Goal: Information Seeking & Learning: Learn about a topic

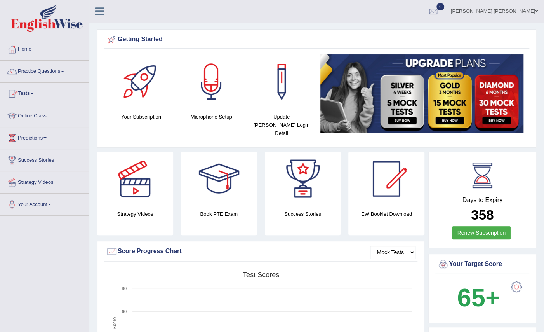
click at [51, 113] on link "Online Class" at bounding box center [44, 114] width 89 height 19
click at [51, 113] on link "Online Class" at bounding box center [43, 114] width 87 height 19
click at [51, 113] on link "Online Class" at bounding box center [44, 114] width 89 height 19
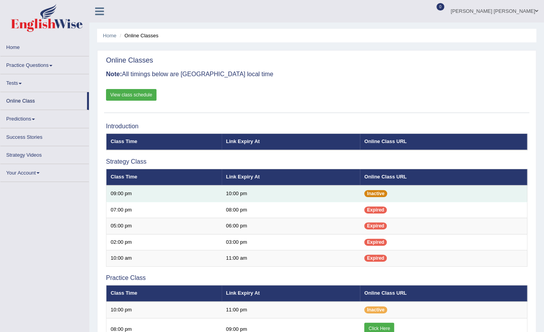
click at [379, 190] on span "Inactive" at bounding box center [375, 193] width 23 height 7
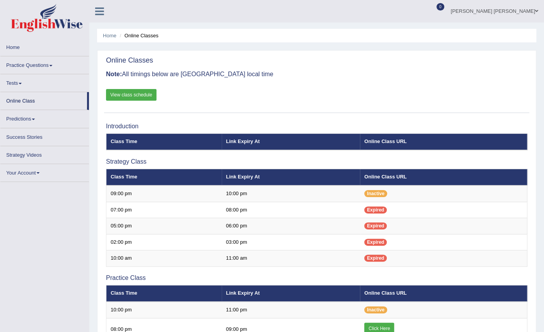
click at [53, 67] on link "Practice Questions" at bounding box center [44, 63] width 89 height 15
click at [50, 66] on link "Practice Questions" at bounding box center [44, 63] width 89 height 15
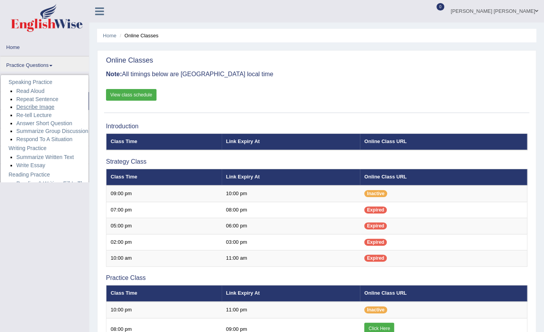
click at [39, 107] on link "Describe Image" at bounding box center [35, 107] width 38 height 6
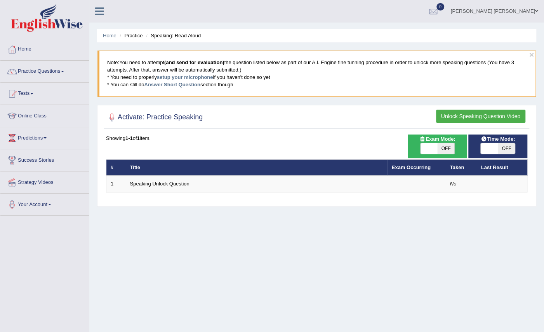
click at [466, 111] on button "Unlock Speaking Question Video" at bounding box center [480, 116] width 89 height 13
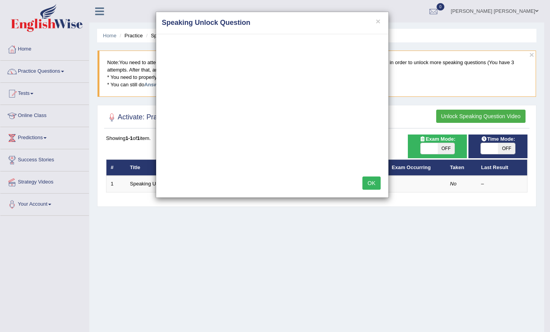
click at [388, 275] on div "× Speaking Unlock Question OK" at bounding box center [275, 166] width 550 height 332
click at [31, 45] on div "× Speaking Unlock Question OK" at bounding box center [275, 166] width 550 height 332
click at [22, 48] on div "× Speaking Unlock Question OK" at bounding box center [275, 166] width 550 height 332
click at [379, 17] on button "×" at bounding box center [378, 21] width 5 height 8
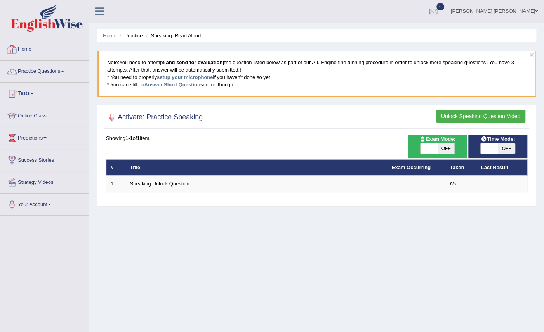
click at [51, 54] on link "Home" at bounding box center [44, 47] width 89 height 19
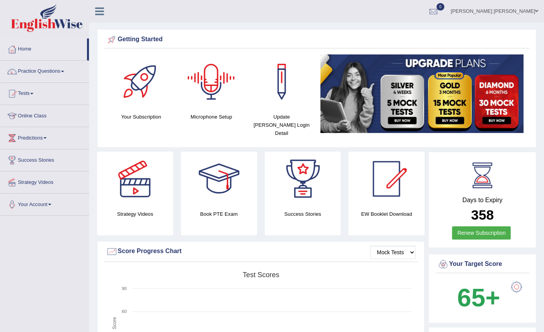
click at [218, 91] on div at bounding box center [211, 81] width 54 height 54
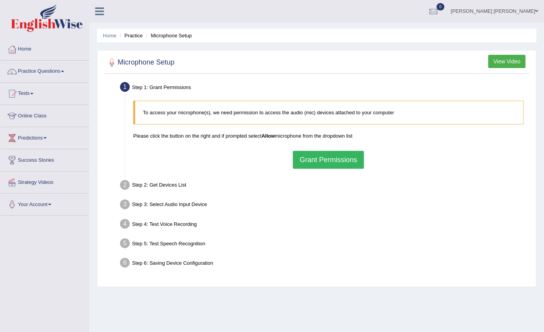
click at [319, 154] on button "Grant Permissions" at bounding box center [328, 160] width 71 height 18
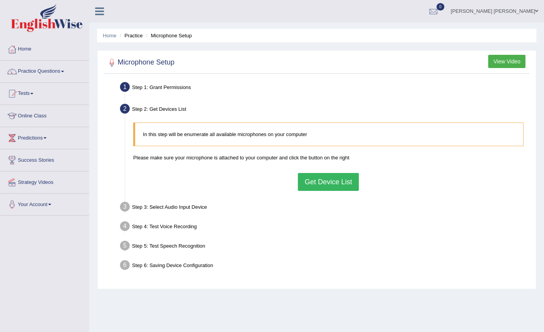
click at [320, 177] on button "Get Device List" at bounding box center [328, 182] width 61 height 18
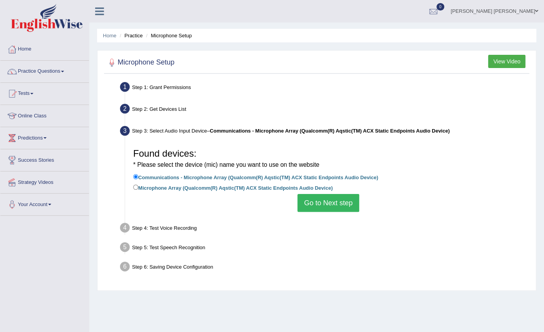
click at [324, 203] on button "Go to Next step" at bounding box center [328, 203] width 62 height 18
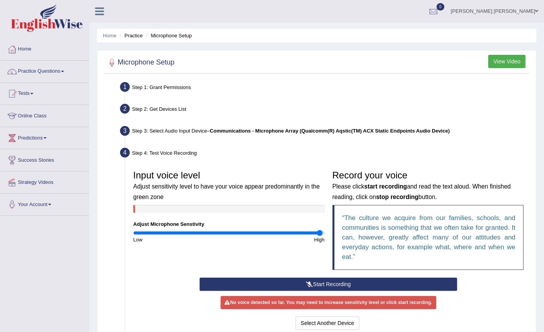
click at [319, 234] on input "range" at bounding box center [228, 233] width 191 height 6
click at [333, 282] on button "Start Recording" at bounding box center [328, 283] width 257 height 13
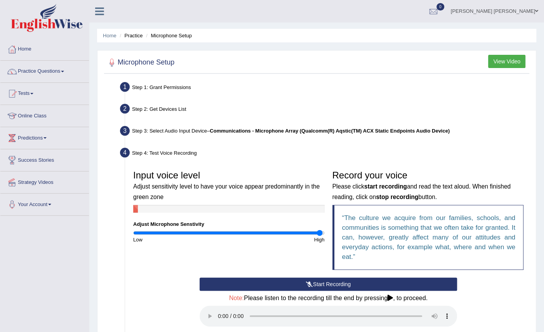
click at [337, 280] on button "Start Recording" at bounding box center [328, 283] width 257 height 13
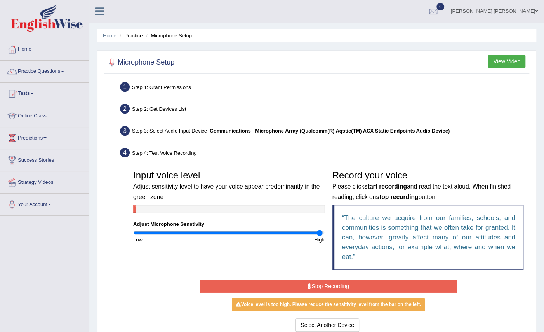
click at [337, 280] on button "Stop Recording" at bounding box center [328, 285] width 257 height 13
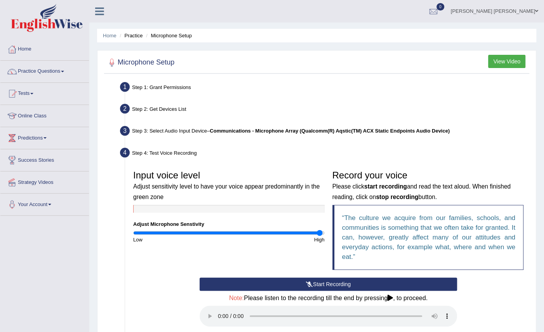
click at [322, 234] on input "range" at bounding box center [228, 233] width 191 height 6
click at [323, 232] on input "range" at bounding box center [228, 233] width 191 height 6
click at [334, 283] on button "Start Recording" at bounding box center [328, 283] width 257 height 13
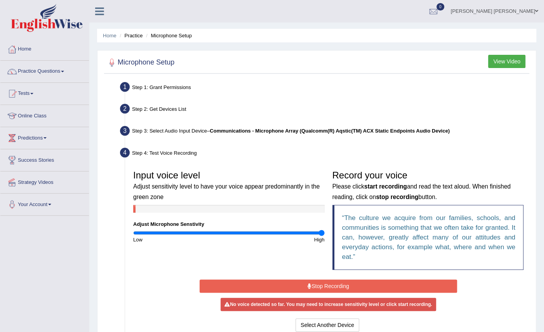
click at [334, 283] on button "Stop Recording" at bounding box center [328, 285] width 257 height 13
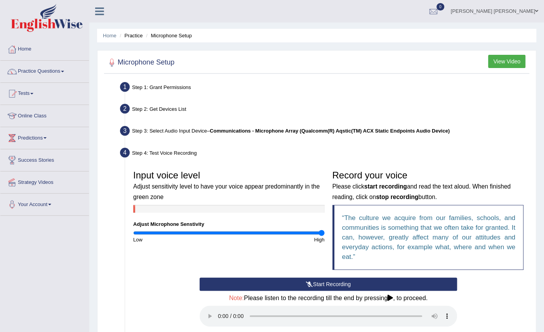
click at [334, 283] on button "Start Recording" at bounding box center [328, 283] width 257 height 13
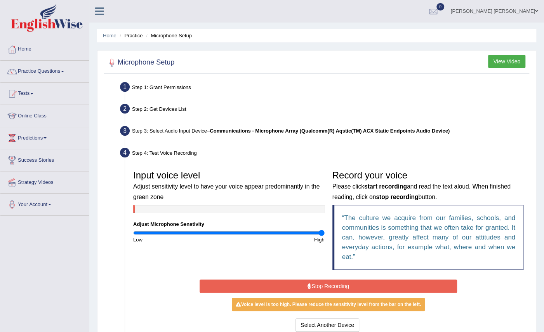
click at [334, 283] on button "Stop Recording" at bounding box center [328, 285] width 257 height 13
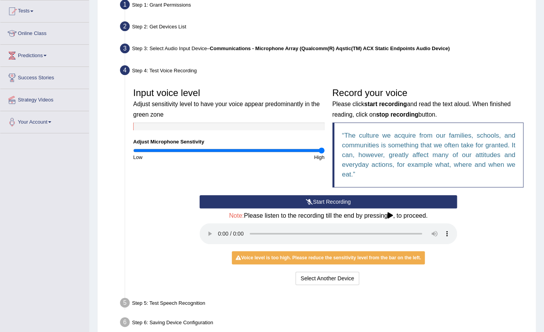
scroll to position [121, 0]
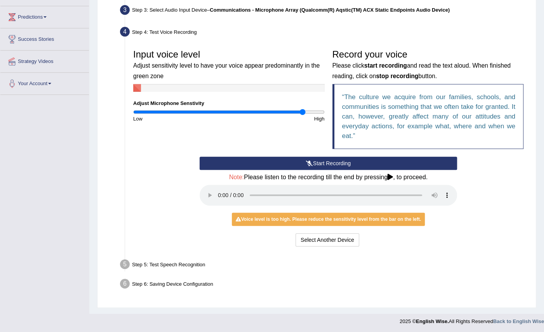
click at [303, 109] on input "range" at bounding box center [228, 112] width 191 height 6
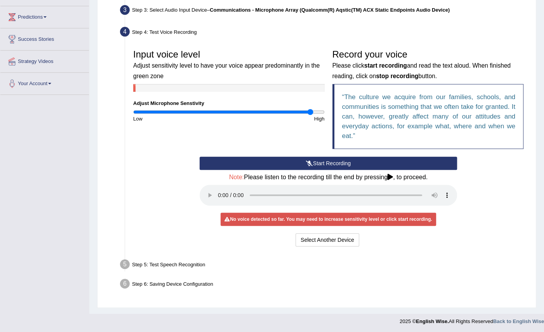
click at [310, 110] on input "range" at bounding box center [228, 112] width 191 height 6
click at [316, 114] on input "range" at bounding box center [228, 112] width 191 height 6
click at [134, 113] on input "range" at bounding box center [228, 112] width 191 height 6
click at [315, 112] on input "range" at bounding box center [228, 112] width 191 height 6
type input "2"
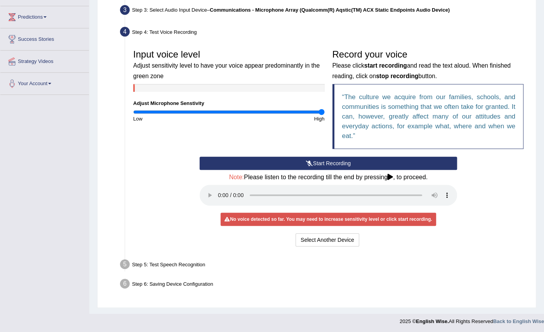
click at [321, 112] on input "range" at bounding box center [228, 112] width 191 height 6
click at [350, 160] on button "Start Recording" at bounding box center [328, 162] width 257 height 13
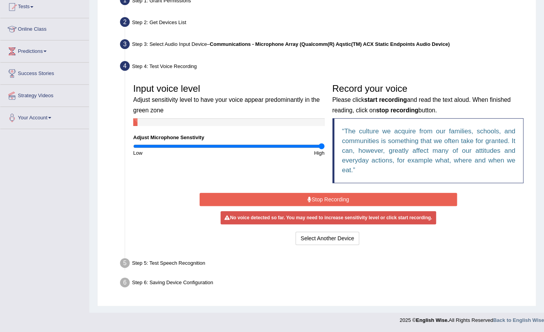
scroll to position [85, 0]
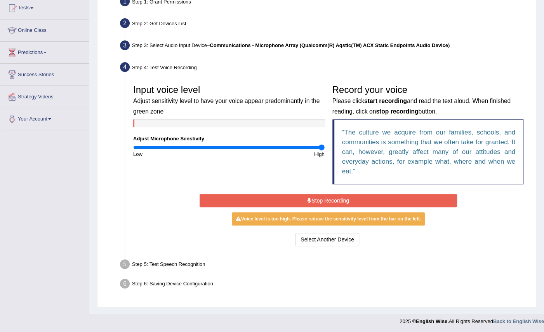
click at [363, 197] on button "Stop Recording" at bounding box center [328, 200] width 257 height 13
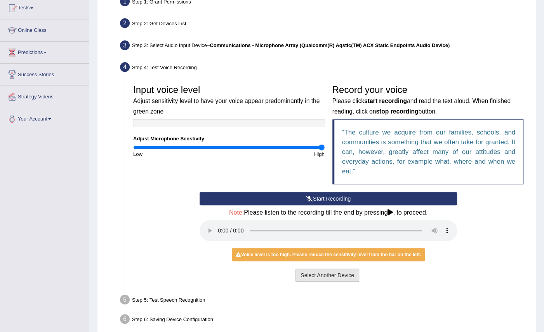
click at [342, 273] on button "Select Another Device" at bounding box center [328, 274] width 64 height 13
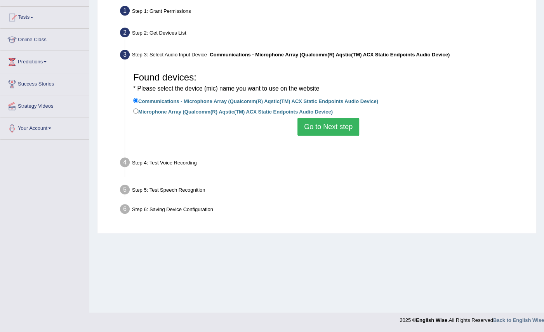
scroll to position [76, 0]
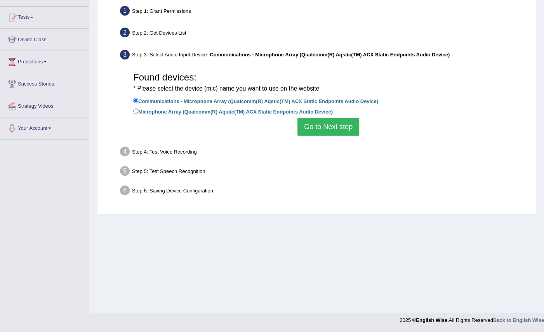
click at [321, 120] on button "Go to Next step" at bounding box center [328, 127] width 62 height 18
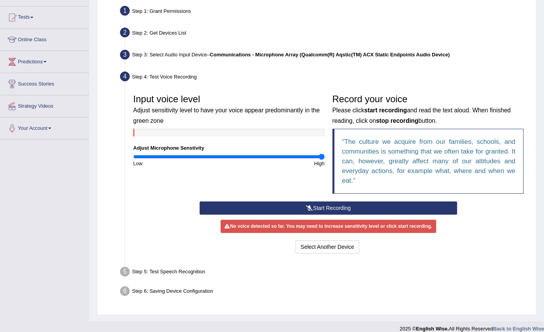
click at [339, 205] on button "Start Recording" at bounding box center [328, 207] width 257 height 13
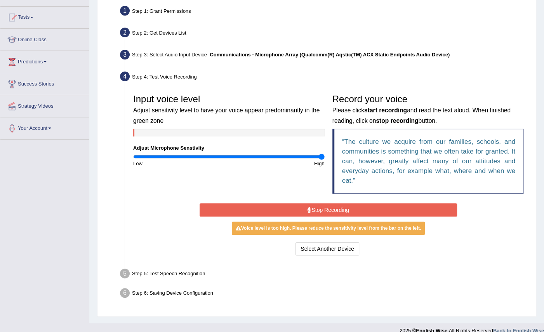
click at [339, 205] on button "Stop Recording" at bounding box center [328, 209] width 257 height 13
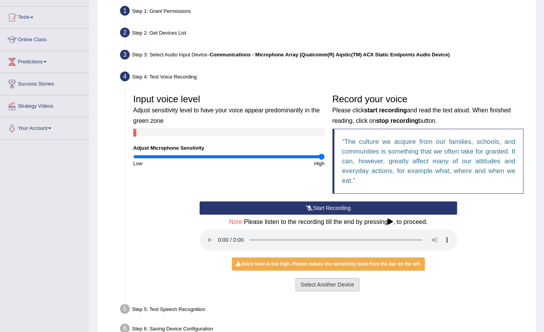
click at [336, 286] on button "Select Another Device" at bounding box center [328, 284] width 64 height 13
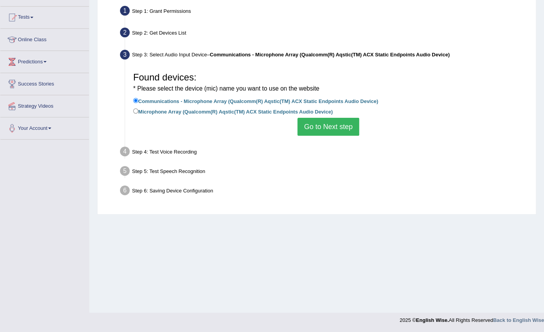
click at [335, 120] on button "Go to Next step" at bounding box center [328, 127] width 62 height 18
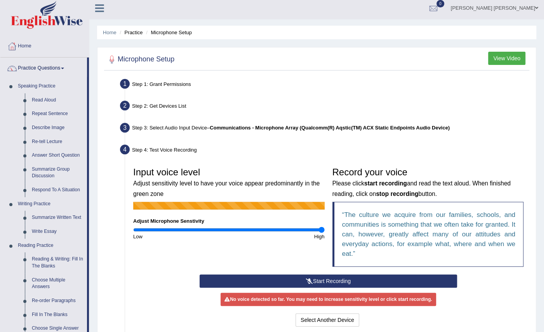
scroll to position [0, 0]
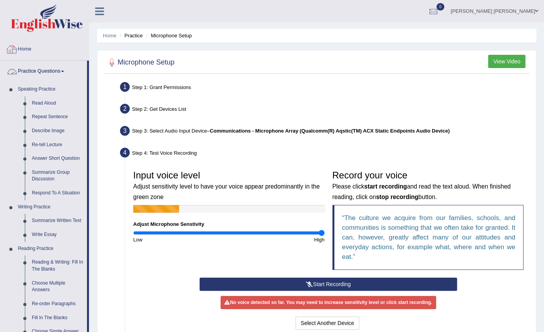
click at [62, 56] on link "Home" at bounding box center [44, 47] width 89 height 19
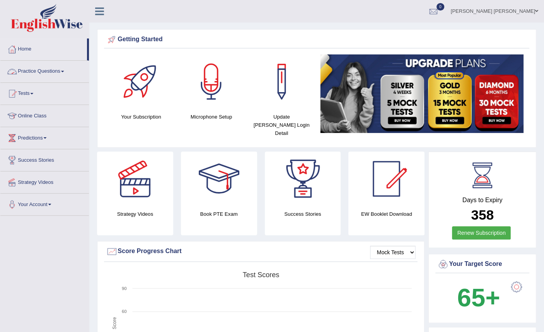
click at [49, 70] on link "Practice Questions" at bounding box center [44, 70] width 89 height 19
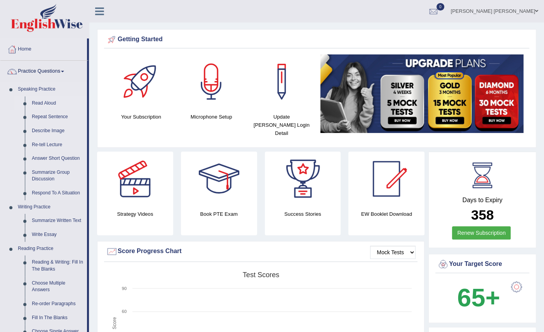
click at [51, 99] on link "Read Aloud" at bounding box center [57, 103] width 59 height 14
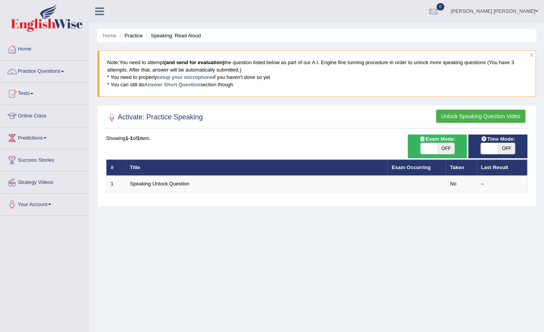
click at [473, 113] on button "Unlock Speaking Question Video" at bounding box center [480, 116] width 89 height 13
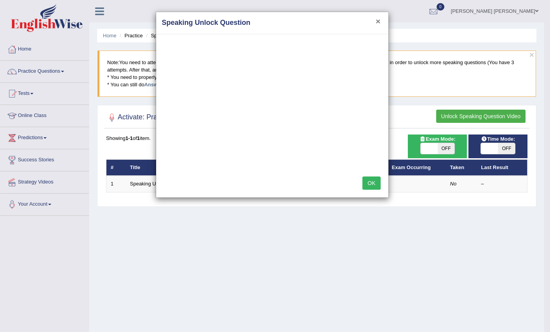
click at [376, 21] on button "×" at bounding box center [378, 21] width 5 height 8
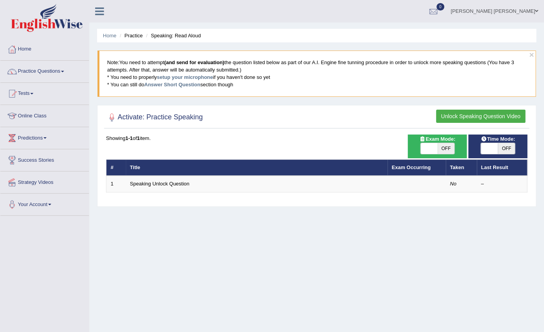
click at [447, 113] on button "Unlock Speaking Question Video" at bounding box center [480, 116] width 89 height 13
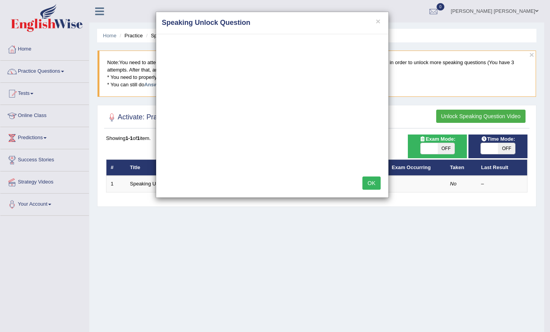
click at [368, 177] on button "OK" at bounding box center [371, 182] width 18 height 13
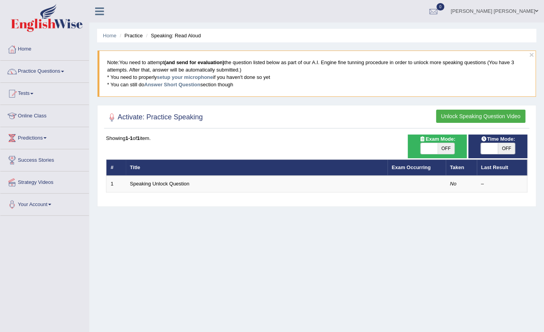
click at [472, 114] on button "Unlock Speaking Question Video" at bounding box center [480, 116] width 89 height 13
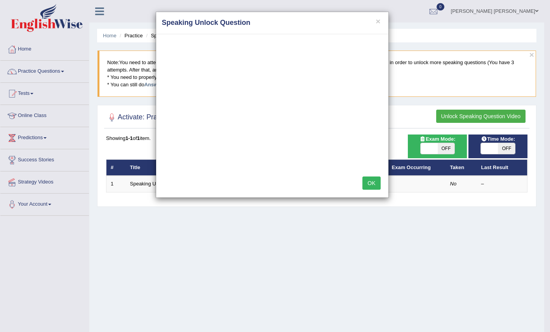
click at [374, 174] on div "OK" at bounding box center [272, 183] width 232 height 27
click at [373, 181] on button "OK" at bounding box center [371, 182] width 18 height 13
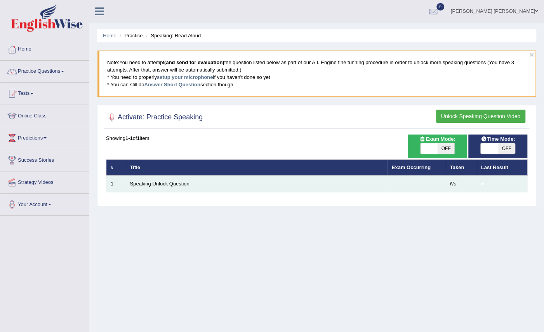
click at [191, 184] on td "Speaking Unlock Question" at bounding box center [257, 184] width 262 height 16
click at [177, 183] on link "Speaking Unlock Question" at bounding box center [159, 184] width 59 height 6
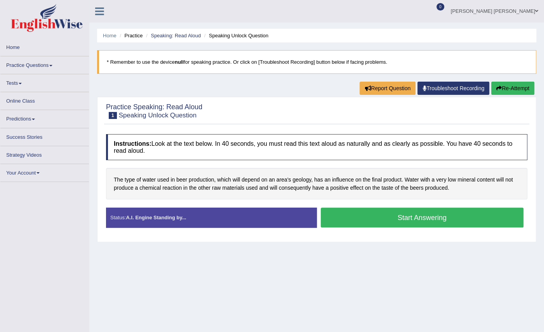
click at [402, 214] on button "Start Answering" at bounding box center [422, 217] width 203 height 20
click at [424, 214] on button "Start Answering" at bounding box center [422, 217] width 203 height 20
click at [423, 213] on button "Start Answering" at bounding box center [422, 217] width 203 height 20
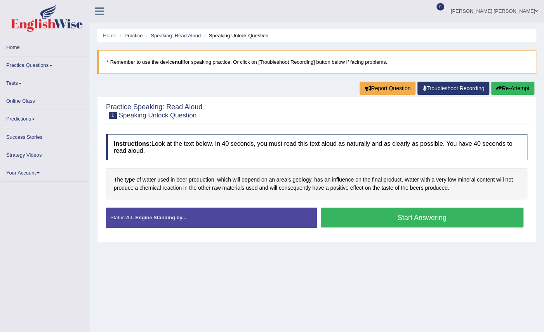
click at [321, 207] on button "Start Answering" at bounding box center [422, 217] width 203 height 20
click at [458, 222] on button "Start Answering" at bounding box center [422, 217] width 203 height 20
click at [398, 219] on button "Start Answering" at bounding box center [422, 217] width 203 height 20
click at [196, 175] on div "The type of water used in beer production, which will depend on an area's geolo…" at bounding box center [316, 183] width 421 height 31
click at [433, 84] on link "Troubleshoot Recording" at bounding box center [453, 88] width 72 height 13
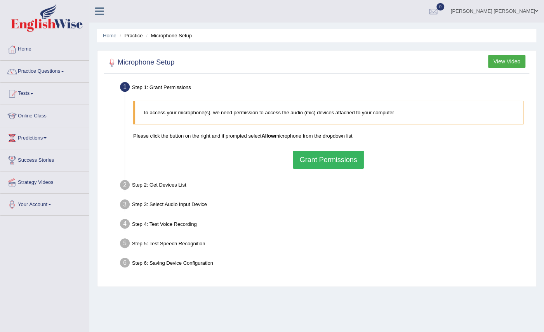
click at [433, 84] on div "Step 1: Grant Permissions" at bounding box center [324, 88] width 416 height 17
click at [336, 158] on button "Grant Permissions" at bounding box center [328, 160] width 71 height 18
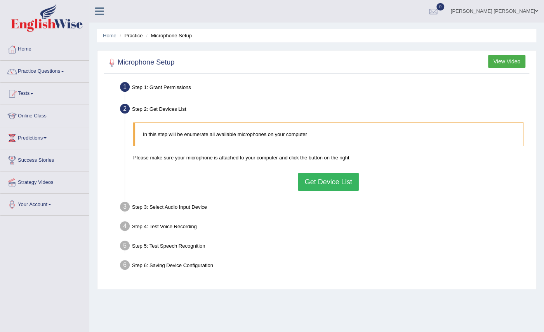
click at [326, 180] on button "Get Device List" at bounding box center [328, 182] width 61 height 18
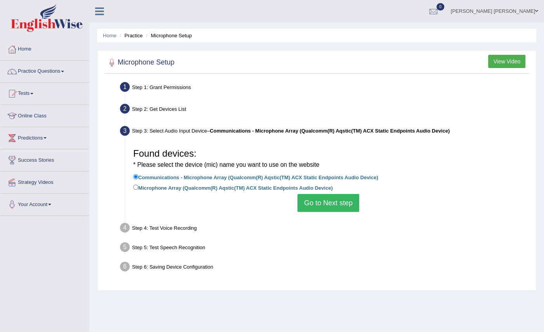
click at [320, 199] on button "Go to Next step" at bounding box center [328, 203] width 62 height 18
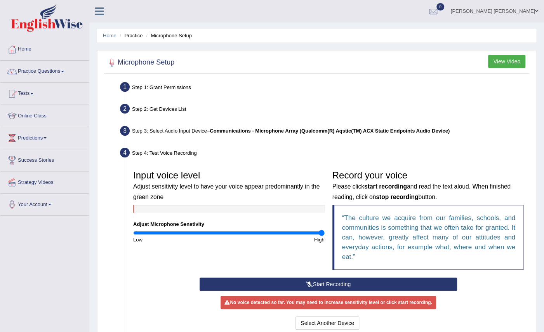
click at [320, 232] on input "range" at bounding box center [228, 233] width 191 height 6
click at [339, 281] on button "Start Recording" at bounding box center [328, 283] width 257 height 13
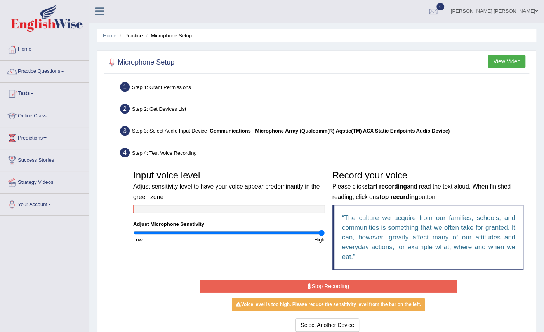
click at [339, 281] on button "Stop Recording" at bounding box center [328, 285] width 257 height 13
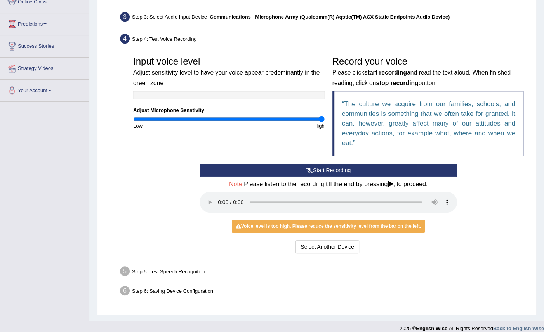
scroll to position [121, 0]
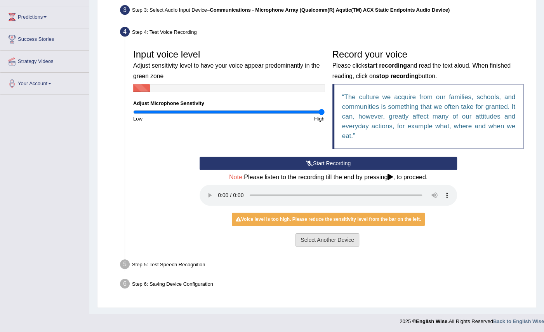
click at [327, 239] on button "Select Another Device" at bounding box center [328, 239] width 64 height 13
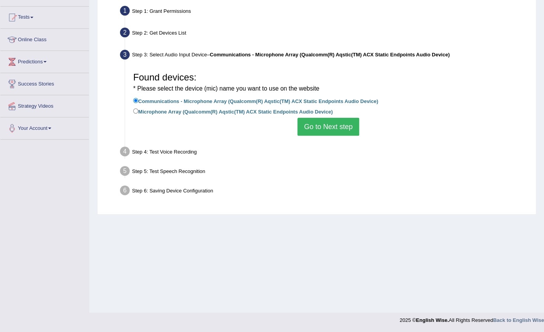
click at [333, 119] on button "Go to Next step" at bounding box center [328, 127] width 62 height 18
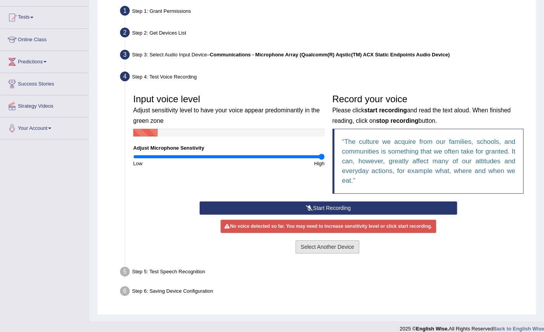
click at [321, 243] on button "Select Another Device" at bounding box center [328, 246] width 64 height 13
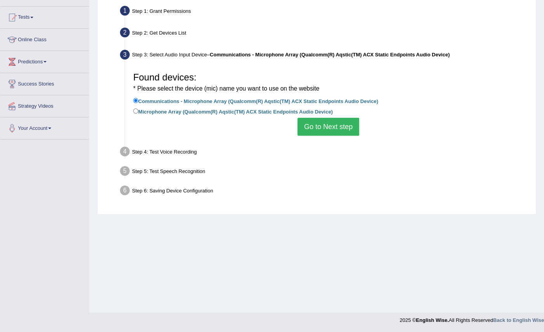
click at [323, 123] on button "Go to Next step" at bounding box center [328, 127] width 62 height 18
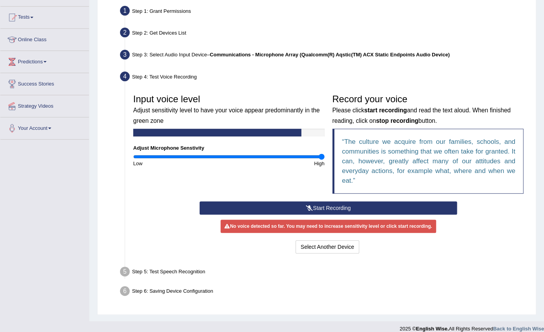
click at [351, 201] on button "Start Recording" at bounding box center [328, 207] width 257 height 13
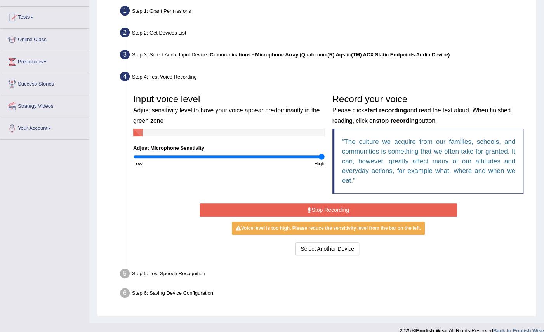
click at [342, 210] on button "Stop Recording" at bounding box center [328, 209] width 257 height 13
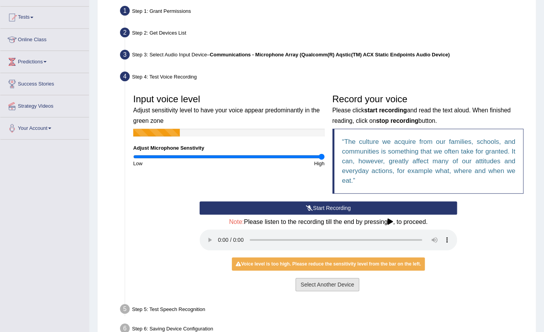
click at [341, 280] on button "Select Another Device" at bounding box center [328, 284] width 64 height 13
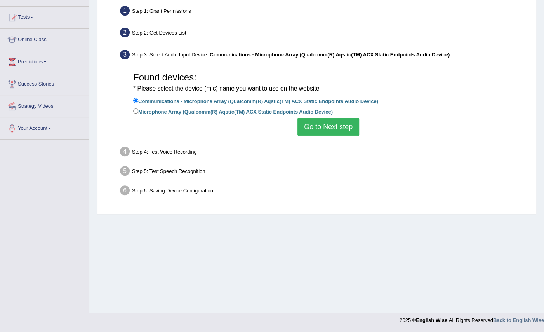
click at [315, 119] on button "Go to Next step" at bounding box center [328, 127] width 62 height 18
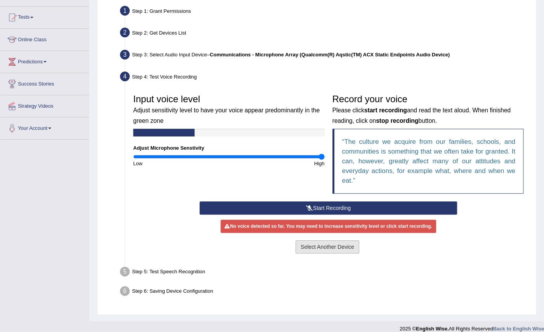
click at [324, 244] on button "Select Another Device" at bounding box center [328, 246] width 64 height 13
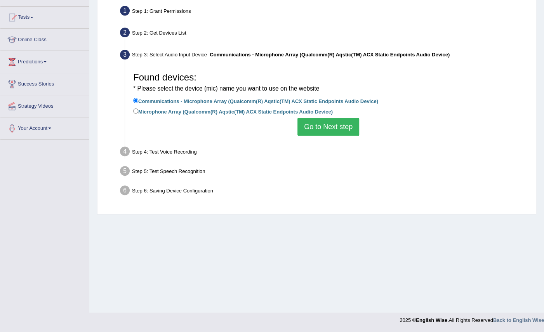
click at [321, 129] on button "Go to Next step" at bounding box center [328, 127] width 62 height 18
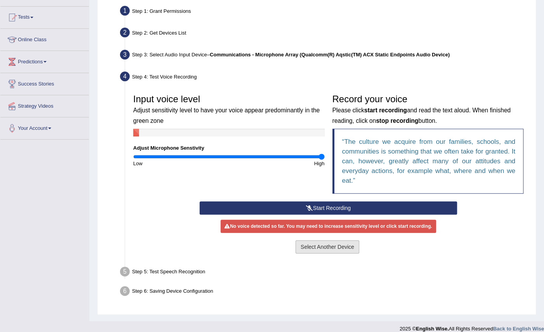
click at [314, 245] on button "Select Another Device" at bounding box center [328, 246] width 64 height 13
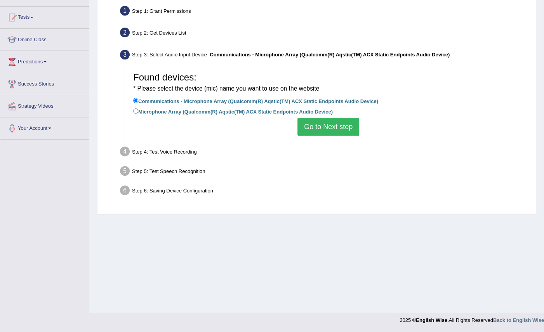
click at [320, 124] on button "Go to Next step" at bounding box center [328, 127] width 62 height 18
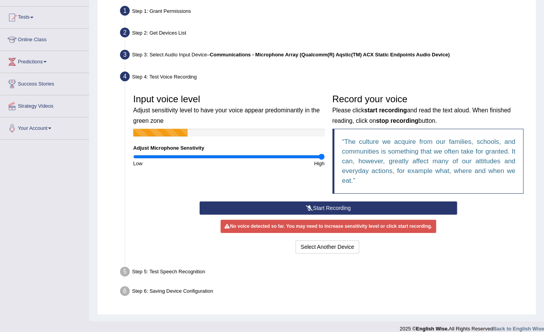
click at [95, 1] on div "Home Practice Microphone Setup You have already completed the setup earlier wit…" at bounding box center [316, 122] width 455 height 397
click at [97, 2] on div "Microphone Setup View Video Step 1: Grant Permissions To access your microphone…" at bounding box center [316, 144] width 439 height 341
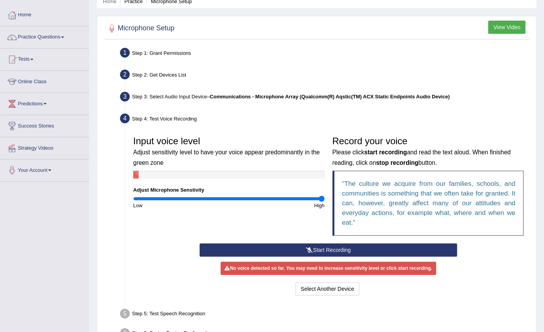
scroll to position [0, 0]
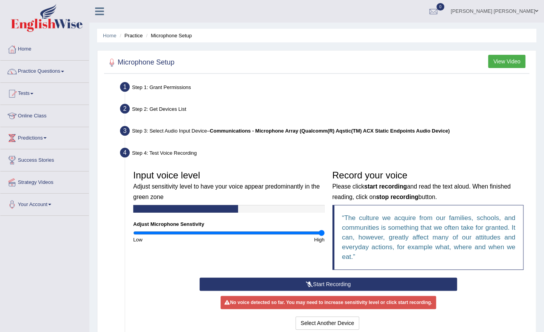
click at [503, 60] on button "View Video" at bounding box center [506, 61] width 37 height 13
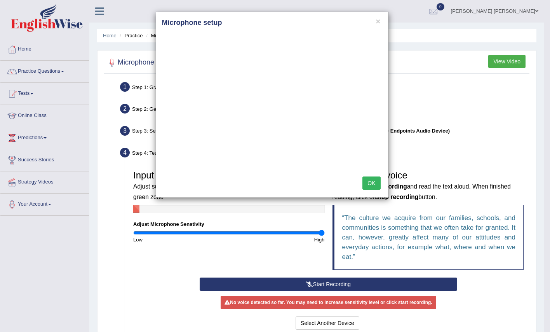
click at [379, 179] on button "OK" at bounding box center [371, 182] width 18 height 13
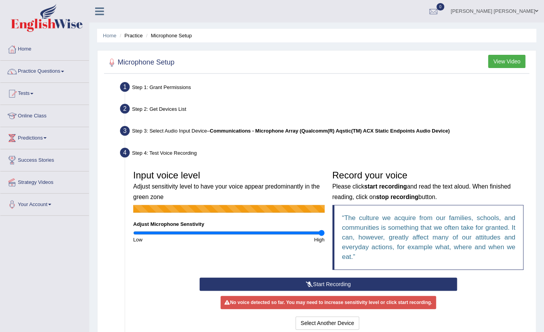
click at [339, 277] on button "Start Recording" at bounding box center [328, 283] width 257 height 13
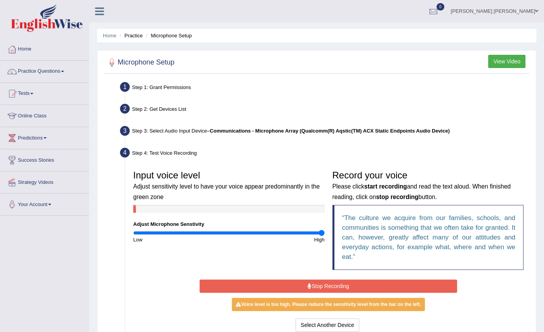
click at [343, 283] on button "Stop Recording" at bounding box center [328, 285] width 257 height 13
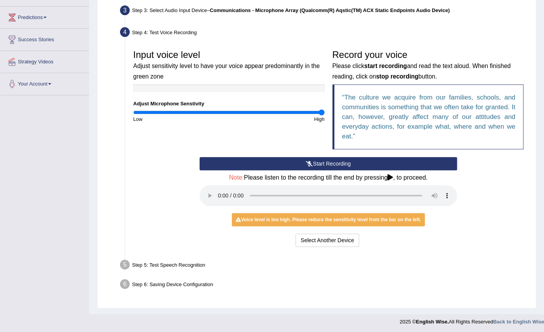
scroll to position [121, 0]
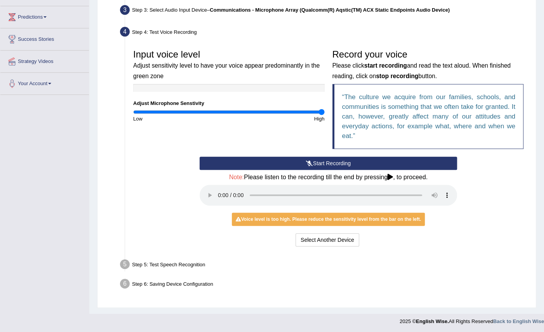
click at [214, 106] on div "Input voice level Adjust sensitivity level to have your voice appear predominan…" at bounding box center [228, 83] width 199 height 77
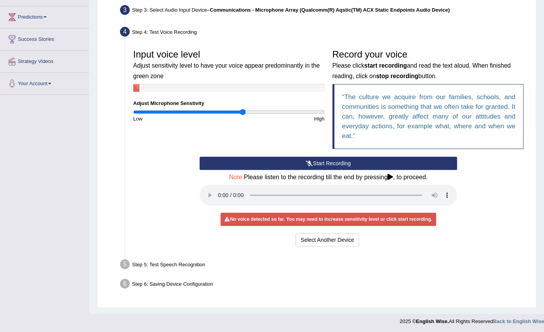
click at [242, 113] on input "range" at bounding box center [228, 112] width 191 height 6
click at [344, 159] on button "Start Recording" at bounding box center [328, 162] width 257 height 13
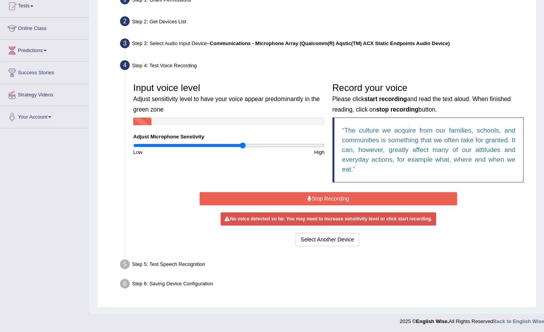
scroll to position [85, 0]
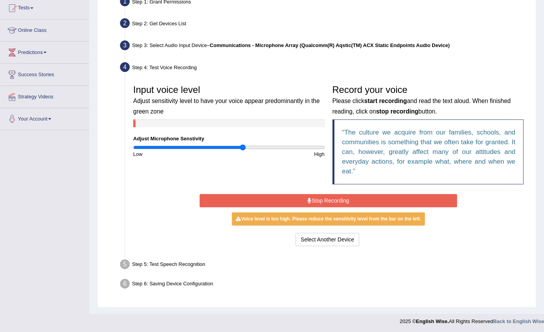
click at [351, 202] on button "Stop Recording" at bounding box center [328, 200] width 257 height 13
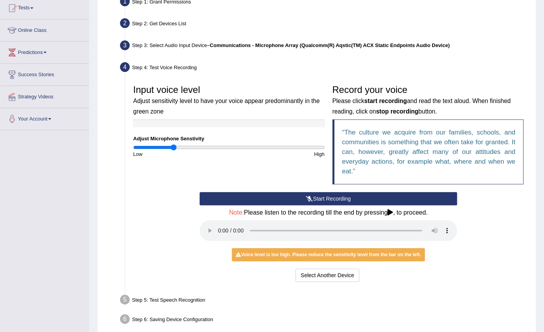
click at [174, 148] on input "range" at bounding box center [228, 147] width 191 height 6
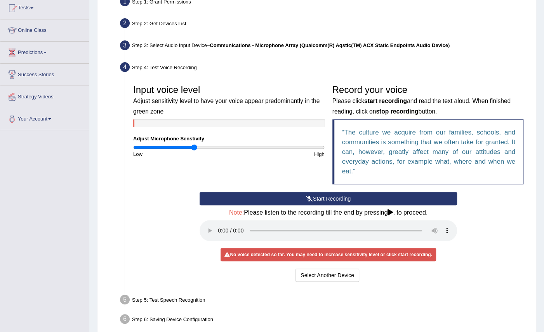
click at [193, 145] on input "range" at bounding box center [228, 147] width 191 height 6
click at [266, 145] on input "range" at bounding box center [228, 147] width 191 height 6
click at [333, 194] on button "Start Recording" at bounding box center [328, 198] width 257 height 13
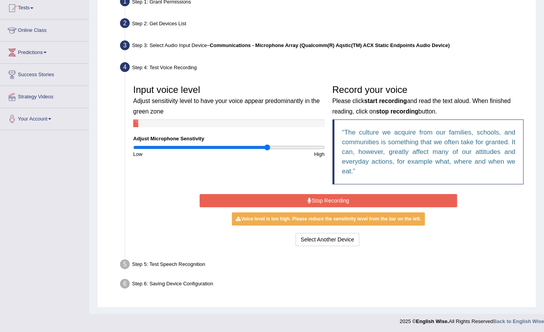
click at [344, 196] on button "Stop Recording" at bounding box center [328, 200] width 257 height 13
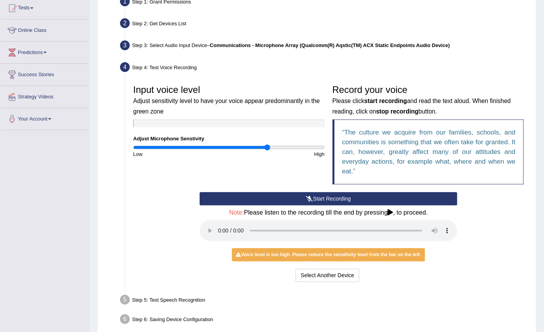
click at [344, 196] on button "Start Recording" at bounding box center [328, 198] width 257 height 13
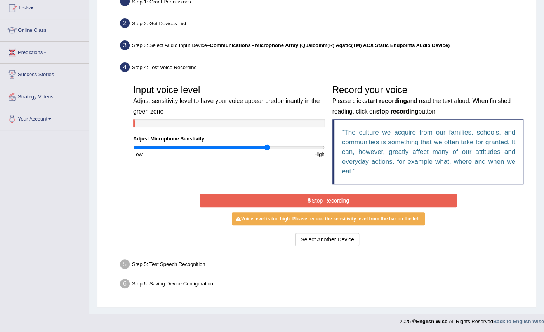
click at [327, 198] on button "Stop Recording" at bounding box center [328, 200] width 257 height 13
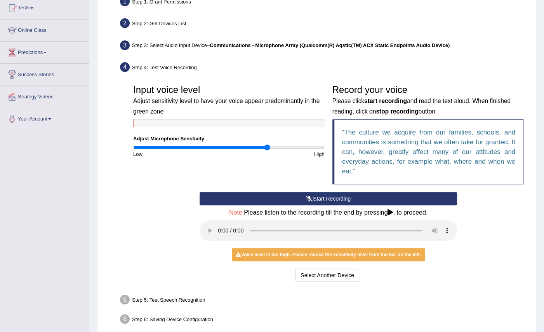
click at [343, 198] on button "Start Recording" at bounding box center [328, 198] width 257 height 13
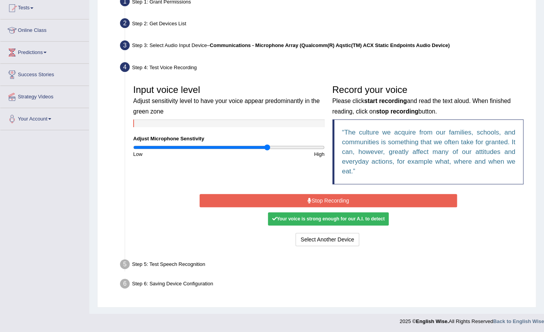
click at [343, 198] on button "Stop Recording" at bounding box center [328, 200] width 257 height 13
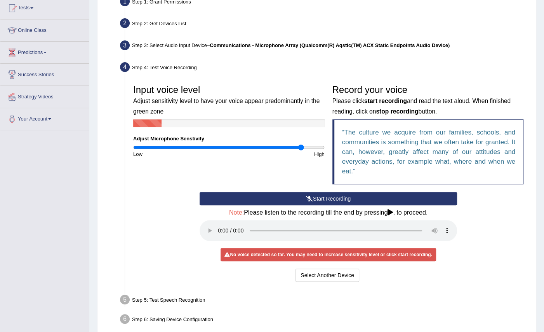
click at [301, 148] on input "range" at bounding box center [228, 147] width 191 height 6
click at [317, 146] on input "range" at bounding box center [228, 147] width 191 height 6
click at [322, 146] on input "range" at bounding box center [228, 147] width 191 height 6
click at [331, 198] on button "Start Recording" at bounding box center [328, 198] width 257 height 13
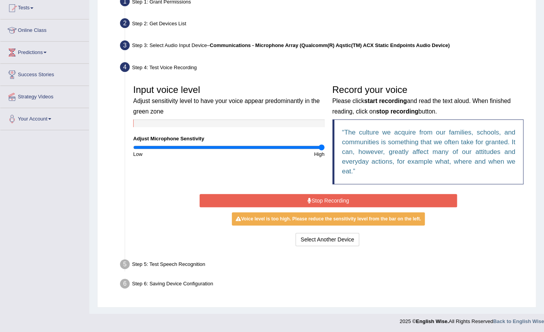
click at [333, 197] on button "Stop Recording" at bounding box center [328, 200] width 257 height 13
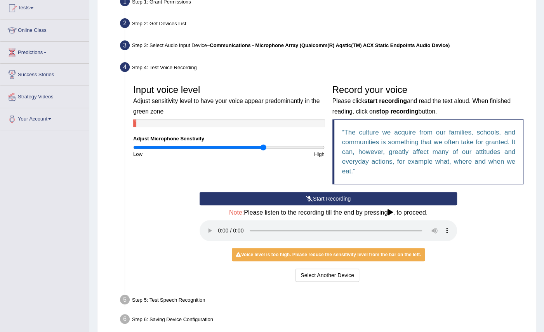
click at [264, 144] on input "range" at bounding box center [228, 147] width 191 height 6
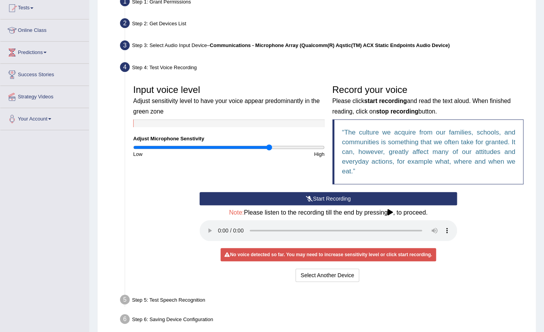
click at [269, 145] on input "range" at bounding box center [228, 147] width 191 height 6
click at [325, 197] on button "Start Recording" at bounding box center [328, 198] width 257 height 13
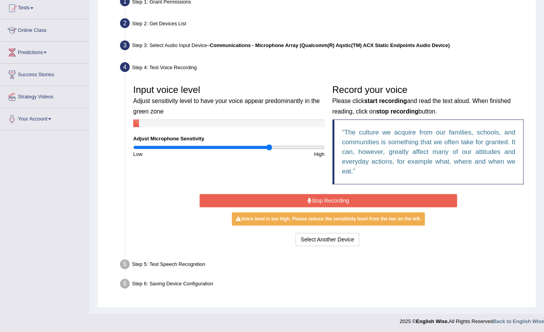
click at [325, 197] on button "Stop Recording" at bounding box center [328, 200] width 257 height 13
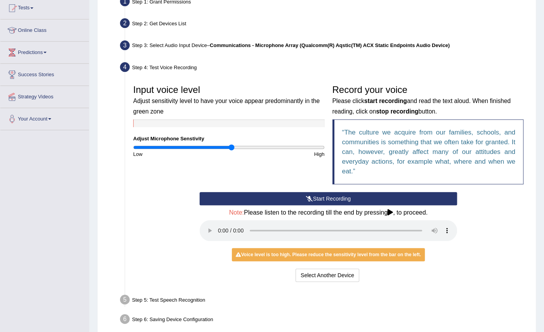
type input "1.04"
click at [231, 149] on input "range" at bounding box center [228, 147] width 191 height 6
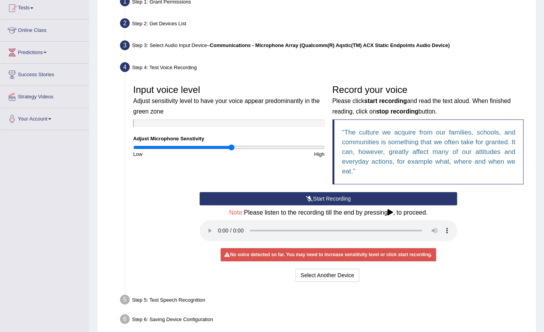
click at [338, 198] on button "Start Recording" at bounding box center [328, 198] width 257 height 13
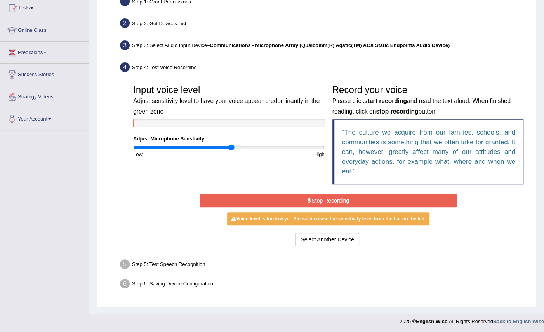
click at [338, 198] on button "Stop Recording" at bounding box center [328, 200] width 257 height 13
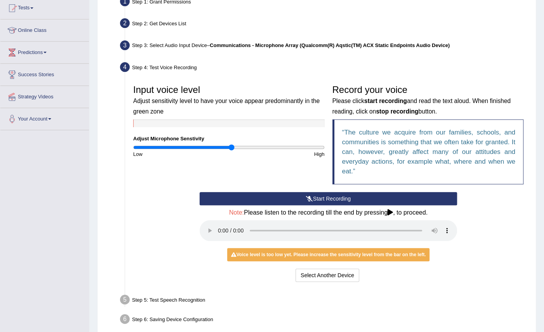
click at [338, 198] on button "Start Recording" at bounding box center [328, 198] width 257 height 13
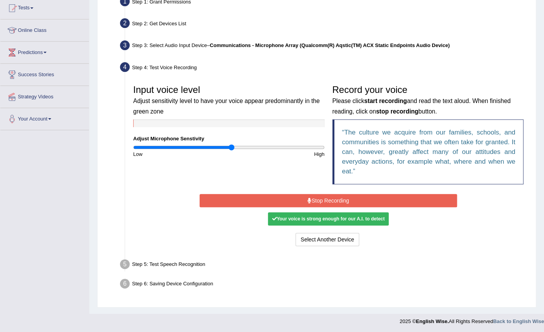
click at [338, 198] on button "Stop Recording" at bounding box center [328, 200] width 257 height 13
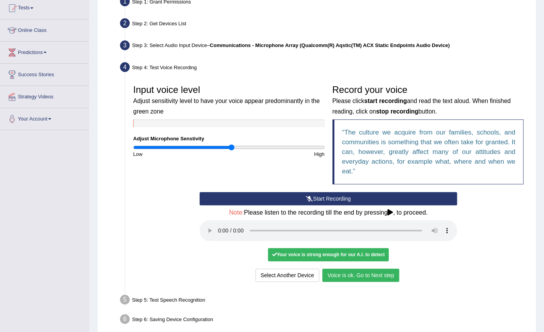
click at [340, 273] on button "Voice is ok. Go to Next step" at bounding box center [360, 274] width 77 height 13
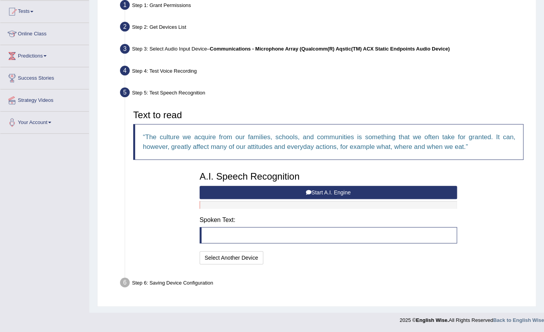
scroll to position [80, 0]
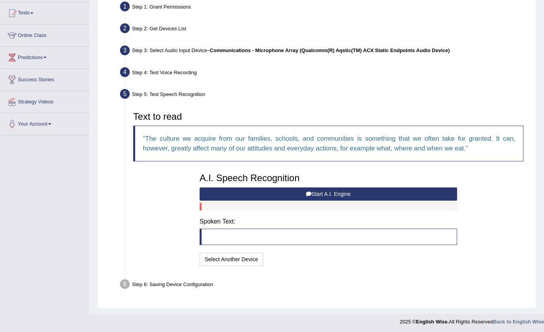
click at [217, 237] on blockquote at bounding box center [328, 236] width 257 height 16
click at [210, 210] on div "A.I. Speech Recognition Start A.I. Engine Stop A.I. Engine Note: Please listen …" at bounding box center [328, 218] width 265 height 99
click at [221, 239] on blockquote at bounding box center [328, 236] width 257 height 16
click at [221, 238] on blockquote at bounding box center [328, 236] width 257 height 16
click at [306, 192] on icon at bounding box center [308, 193] width 5 height 5
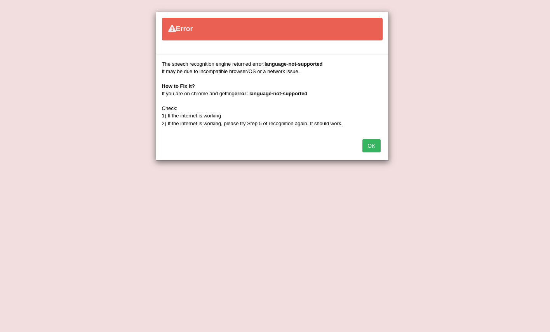
click at [367, 141] on button "OK" at bounding box center [371, 145] width 18 height 13
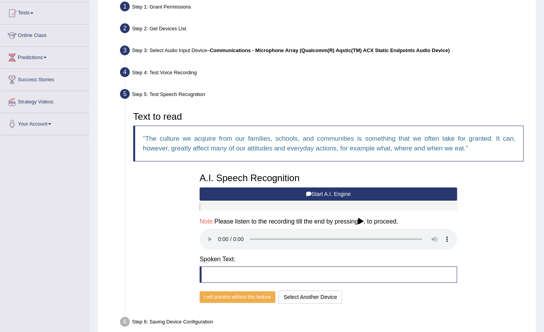
click at [189, 72] on div "Step 4: Test Voice Recording" at bounding box center [324, 73] width 416 height 17
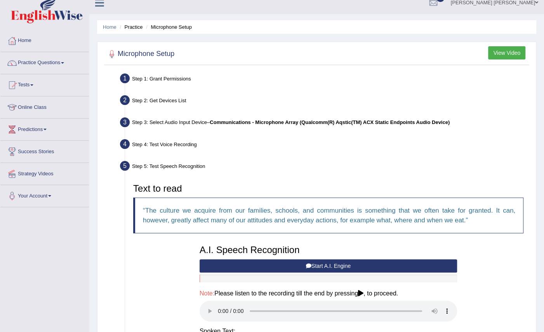
scroll to position [0, 0]
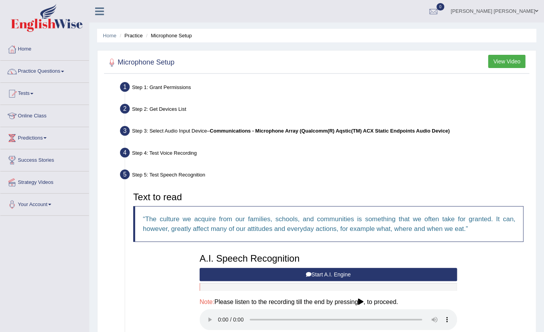
click at [187, 151] on div "Step 4: Test Voice Recording" at bounding box center [324, 153] width 416 height 17
click at [189, 60] on div at bounding box center [316, 63] width 421 height 16
click at [168, 35] on li "Microphone Setup" at bounding box center [168, 35] width 48 height 7
click at [183, 38] on li "Microphone Setup" at bounding box center [168, 35] width 48 height 7
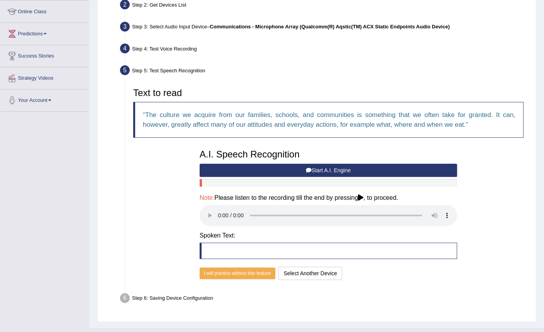
scroll to position [108, 0]
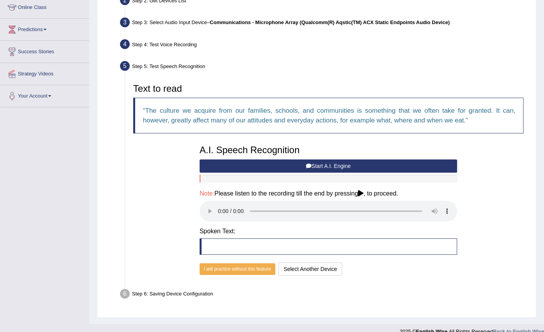
click at [325, 166] on button "Start A.I. Engine" at bounding box center [328, 165] width 257 height 13
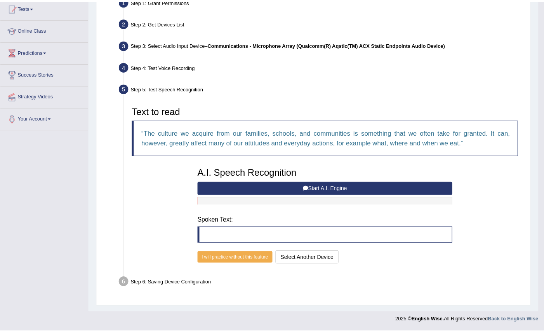
scroll to position [80, 0]
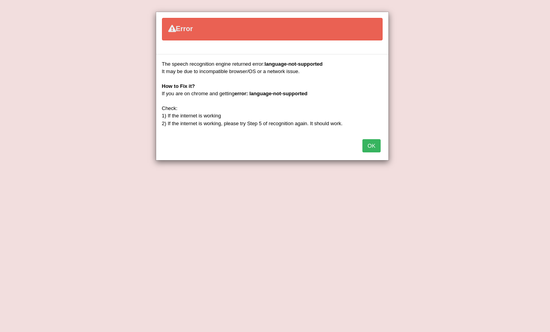
click at [368, 144] on button "OK" at bounding box center [371, 145] width 18 height 13
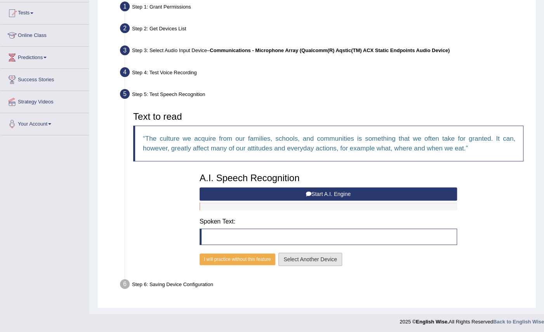
click at [317, 256] on button "Select Another Device" at bounding box center [310, 258] width 64 height 13
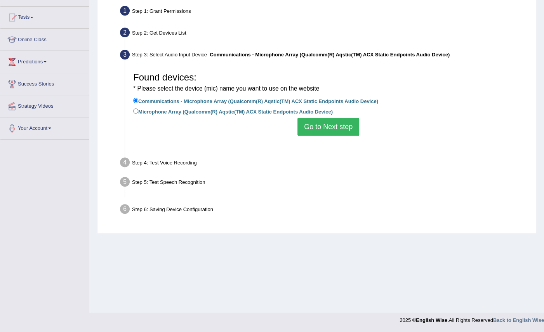
scroll to position [76, 0]
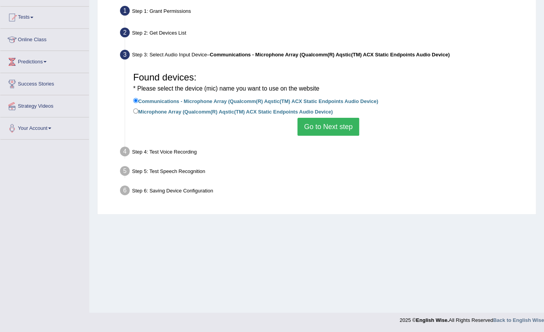
click at [326, 126] on button "Go to Next step" at bounding box center [328, 127] width 62 height 18
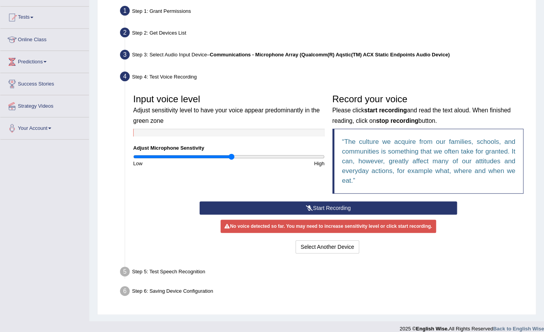
click at [328, 202] on button "Start Recording" at bounding box center [328, 207] width 257 height 13
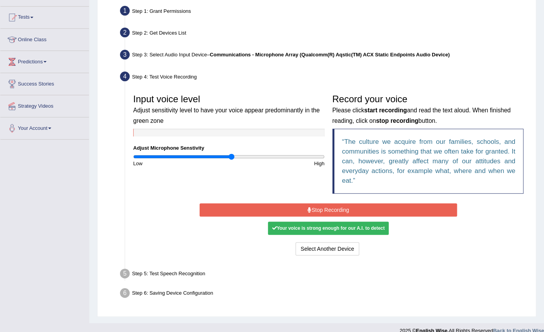
click at [336, 206] on button "Stop Recording" at bounding box center [328, 209] width 257 height 13
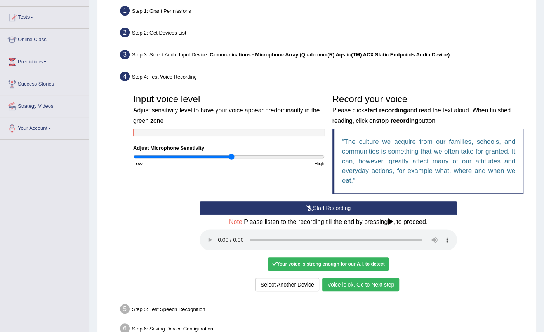
click at [356, 282] on button "Voice is ok. Go to Next step" at bounding box center [360, 284] width 77 height 13
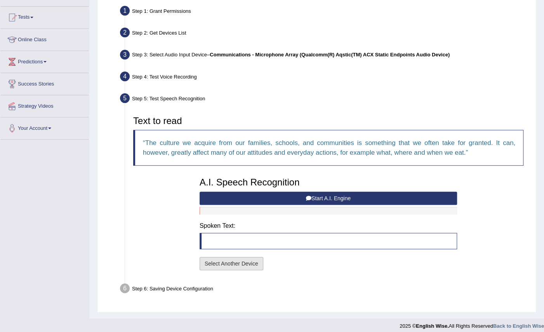
click at [248, 263] on button "Select Another Device" at bounding box center [232, 263] width 64 height 13
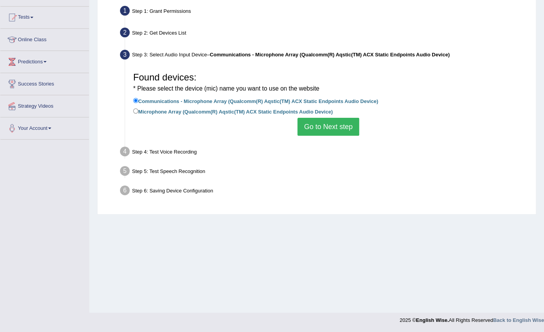
click at [332, 117] on li "Microphone Array (Qualcomm(R) Aqstic(TM) ACX Static Endpoints Audio Device)" at bounding box center [328, 112] width 390 height 10
click at [330, 123] on button "Go to Next step" at bounding box center [328, 127] width 62 height 18
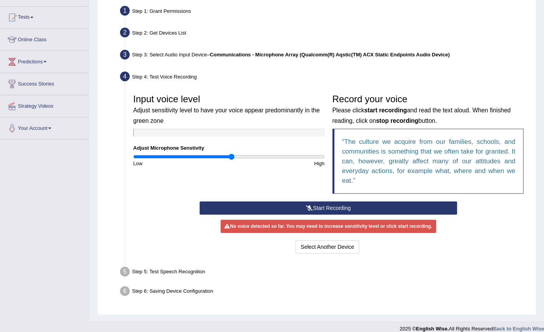
click at [333, 205] on button "Start Recording" at bounding box center [328, 207] width 257 height 13
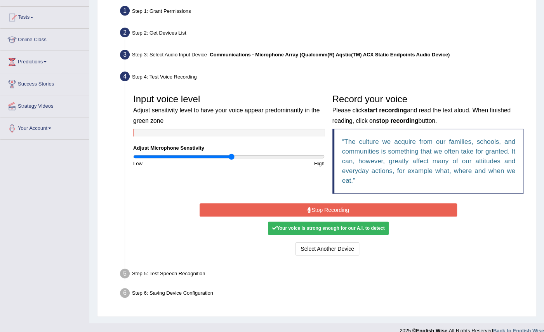
click at [341, 207] on button "Stop Recording" at bounding box center [328, 209] width 257 height 13
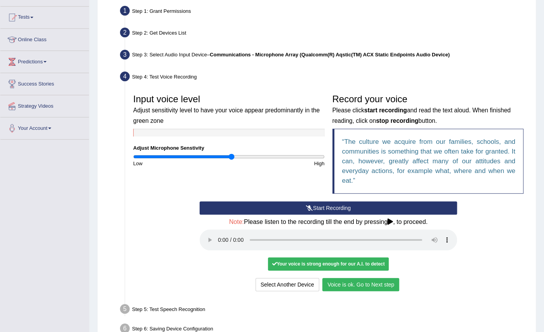
click at [339, 280] on button "Voice is ok. Go to Next step" at bounding box center [360, 284] width 77 height 13
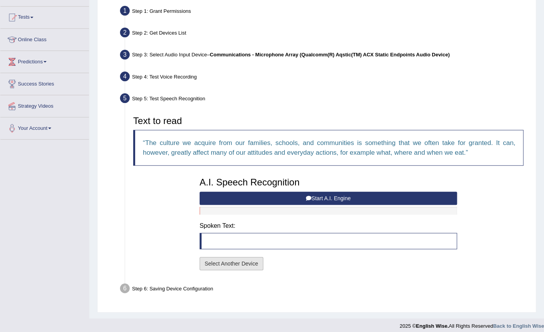
click at [252, 262] on button "Select Another Device" at bounding box center [232, 263] width 64 height 13
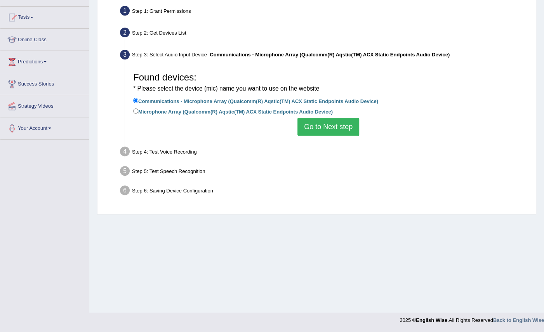
click at [324, 123] on button "Go to Next step" at bounding box center [328, 127] width 62 height 18
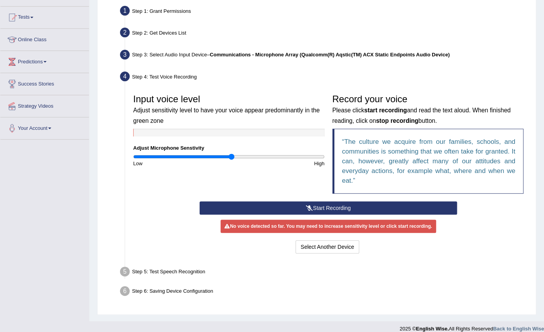
click at [337, 202] on button "Start Recording" at bounding box center [328, 207] width 257 height 13
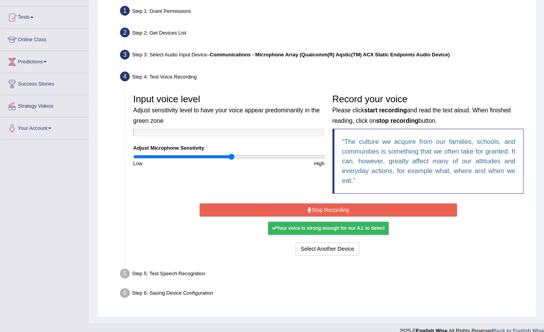
click at [359, 227] on div "Your voice is strong enough for our A.I. to detect" at bounding box center [328, 227] width 120 height 13
click at [356, 203] on button "Stop Recording" at bounding box center [328, 209] width 257 height 13
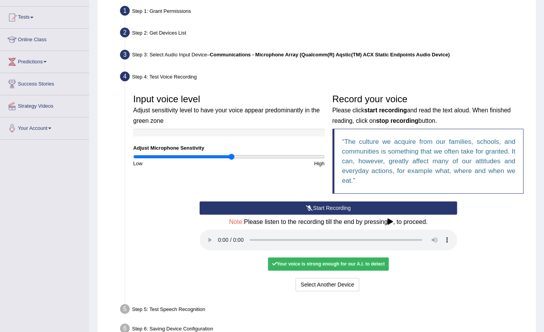
click at [369, 262] on div "Your voice is strong enough for our A.I. to detect" at bounding box center [328, 263] width 120 height 13
click at [376, 266] on div "Your voice is strong enough for our A.I. to detect" at bounding box center [328, 263] width 120 height 13
click at [374, 284] on button "Voice is ok. Go to Next step" at bounding box center [360, 284] width 77 height 13
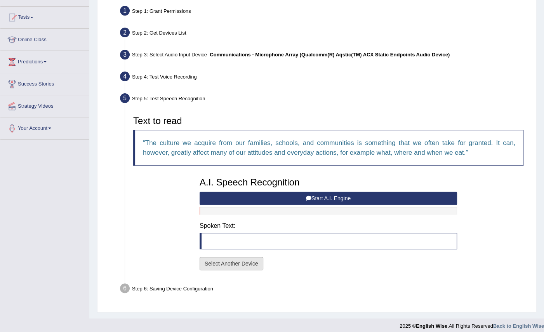
click at [246, 259] on button "Select Another Device" at bounding box center [232, 263] width 64 height 13
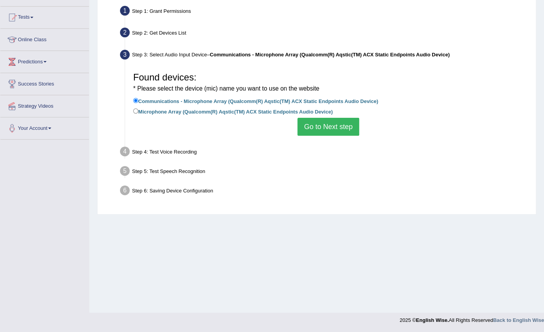
click at [322, 122] on button "Go to Next step" at bounding box center [328, 127] width 62 height 18
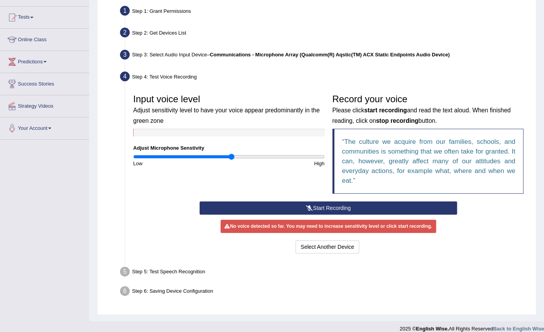
click at [319, 207] on button "Start Recording" at bounding box center [328, 207] width 257 height 13
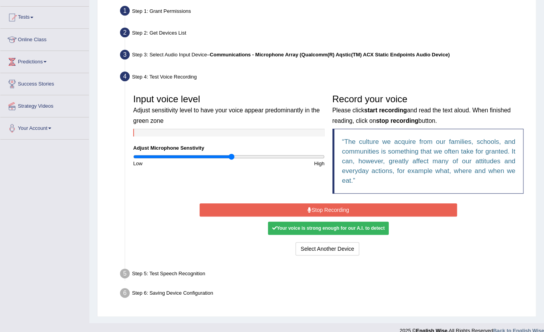
click at [334, 207] on button "Stop Recording" at bounding box center [328, 209] width 257 height 13
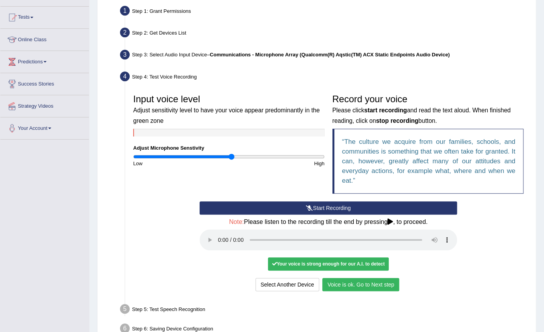
click at [368, 282] on button "Voice is ok. Go to Next step" at bounding box center [360, 284] width 77 height 13
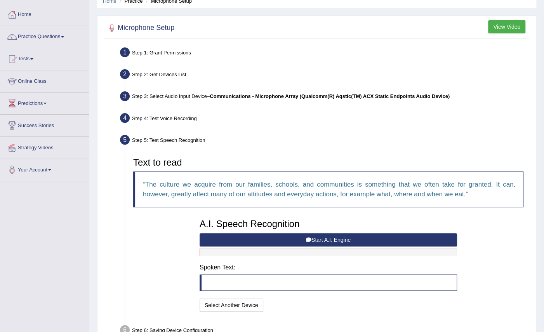
scroll to position [0, 0]
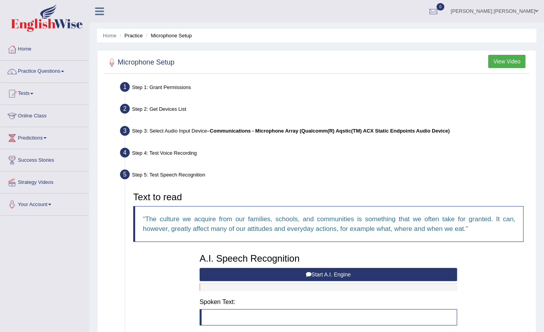
click at [511, 58] on button "View Video" at bounding box center [506, 61] width 37 height 13
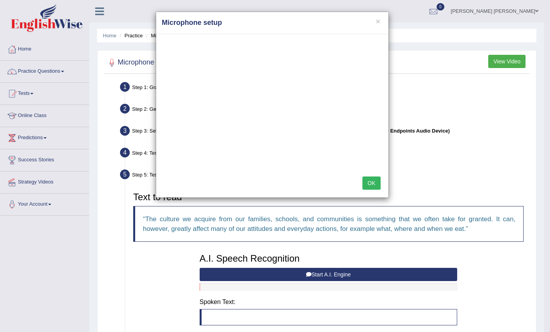
click at [542, 303] on div "× Microphone setup OK" at bounding box center [275, 166] width 550 height 332
click at [548, 311] on div "× Microphone setup OK" at bounding box center [275, 166] width 550 height 332
click at [548, 45] on div "× Microphone setup OK" at bounding box center [275, 166] width 550 height 332
click at [543, 52] on div "× Microphone setup OK" at bounding box center [275, 166] width 550 height 332
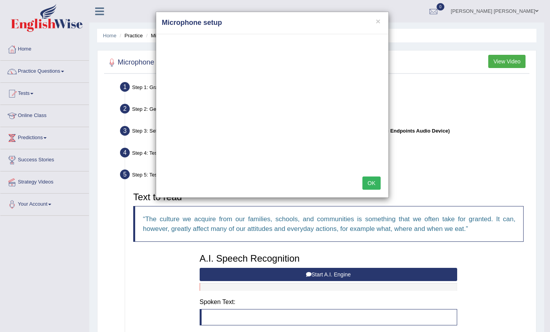
click at [543, 52] on div "× Microphone setup OK" at bounding box center [275, 166] width 550 height 332
click at [378, 23] on button "×" at bounding box center [378, 21] width 5 height 8
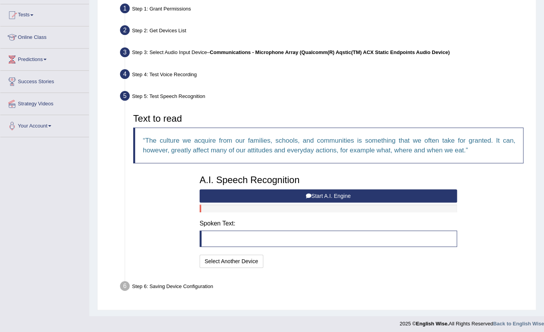
scroll to position [80, 0]
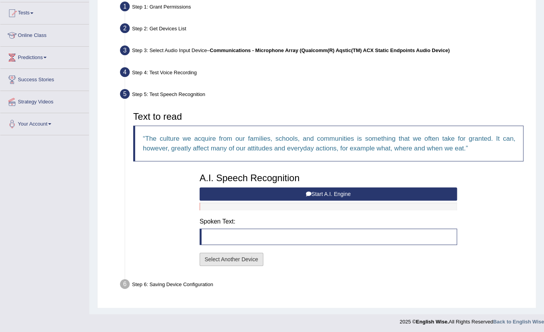
click at [245, 255] on button "Select Another Device" at bounding box center [232, 258] width 64 height 13
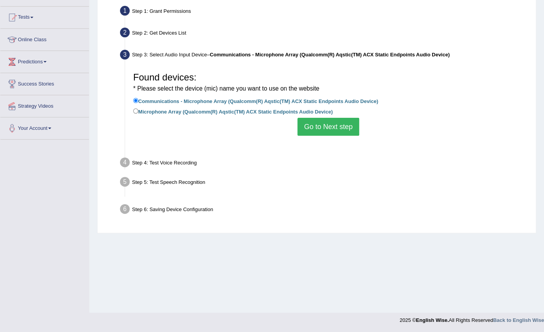
scroll to position [76, 0]
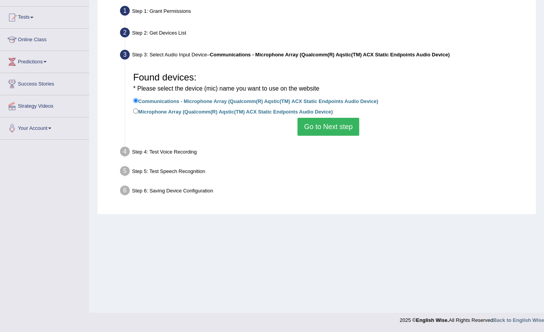
click at [325, 125] on button "Go to Next step" at bounding box center [328, 127] width 62 height 18
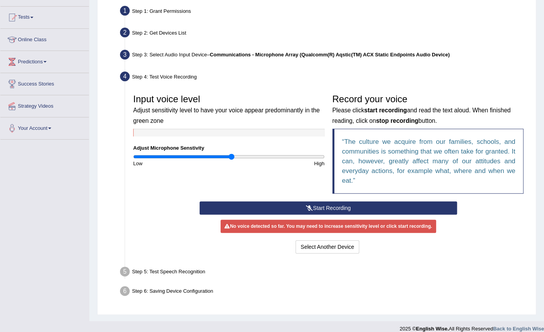
click at [317, 206] on button "Start Recording" at bounding box center [328, 207] width 257 height 13
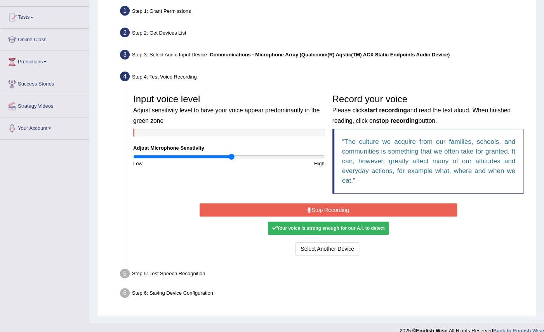
click at [317, 206] on button "Stop Recording" at bounding box center [328, 209] width 257 height 13
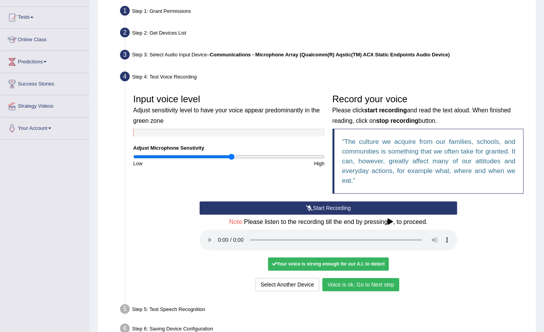
click at [349, 283] on button "Voice is ok. Go to Next step" at bounding box center [360, 284] width 77 height 13
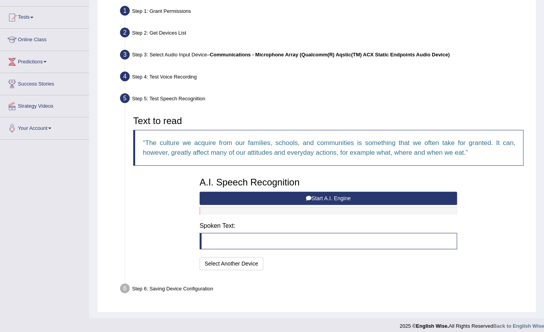
click at [41, 68] on link "Predictions" at bounding box center [44, 60] width 89 height 19
click at [43, 38] on link "Online Class" at bounding box center [44, 38] width 89 height 19
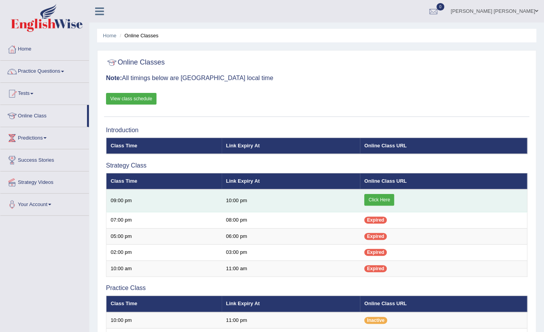
click at [381, 194] on link "Click Here" at bounding box center [379, 200] width 30 height 12
